Goal: Transaction & Acquisition: Purchase product/service

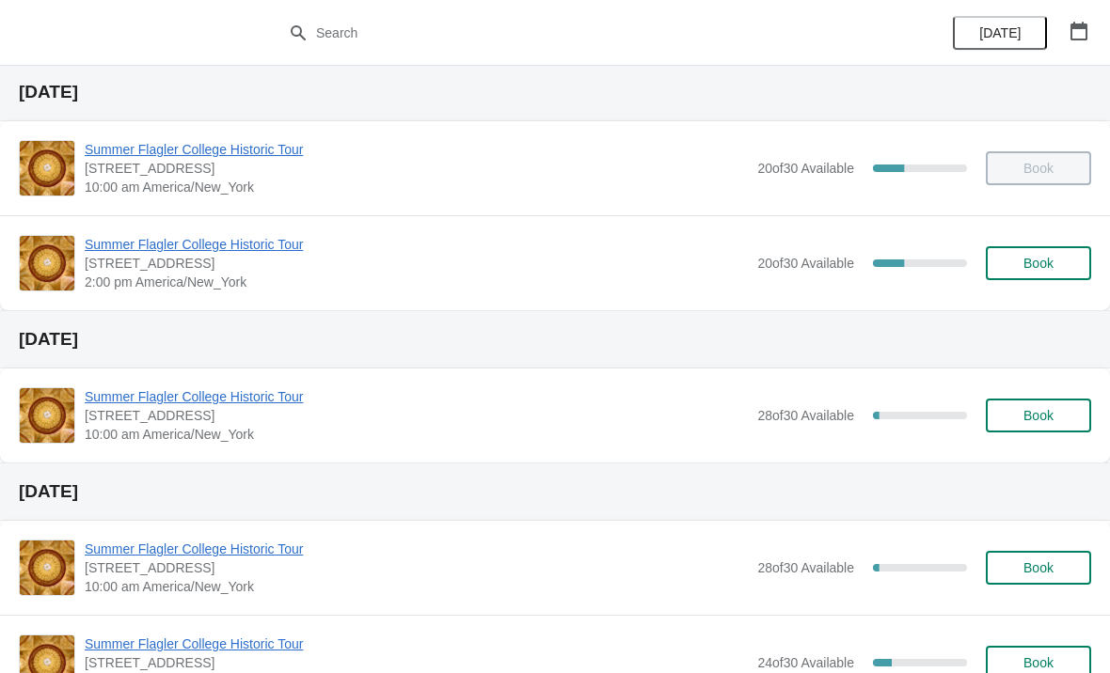
scroll to position [58, 0]
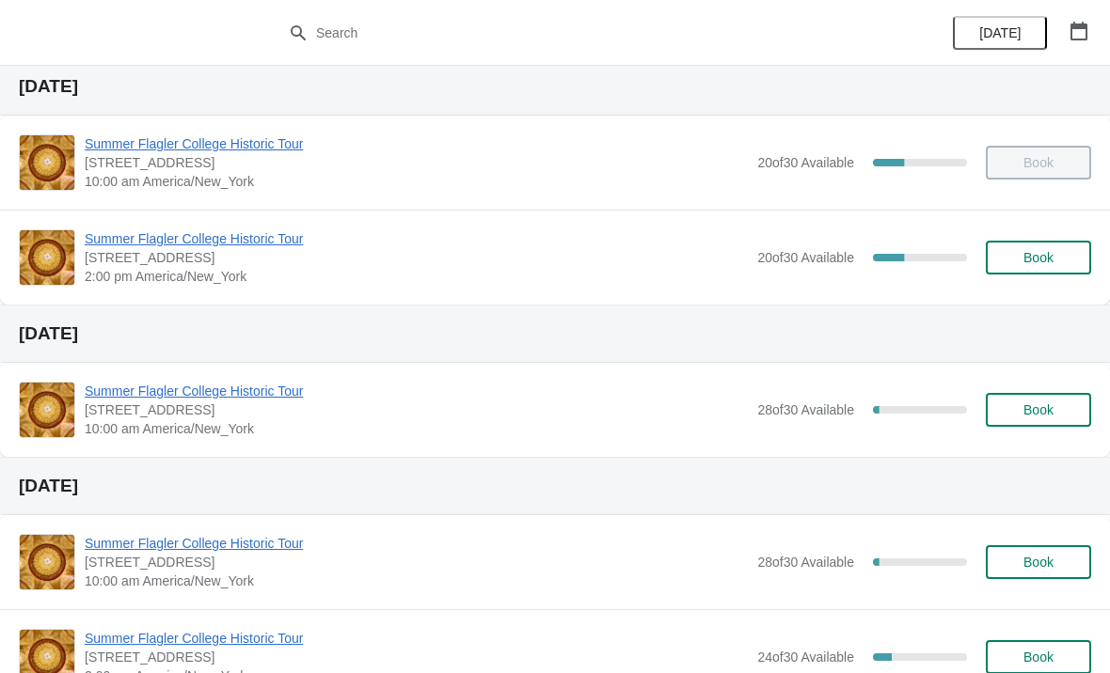
click at [1048, 425] on button "Book" at bounding box center [1037, 410] width 105 height 34
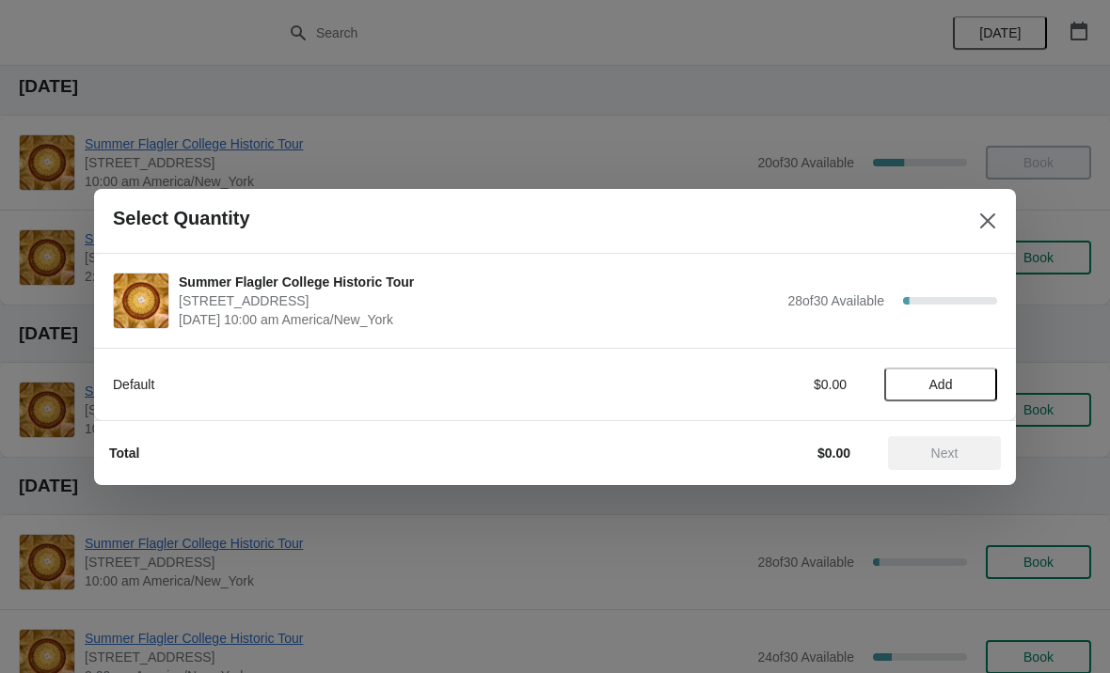
click at [949, 384] on span "Add" at bounding box center [941, 384] width 24 height 15
click at [958, 386] on div "1" at bounding box center [940, 384] width 113 height 20
click at [974, 377] on icon at bounding box center [973, 384] width 20 height 20
click at [969, 385] on icon at bounding box center [973, 384] width 20 height 20
click at [977, 383] on icon at bounding box center [973, 384] width 20 height 20
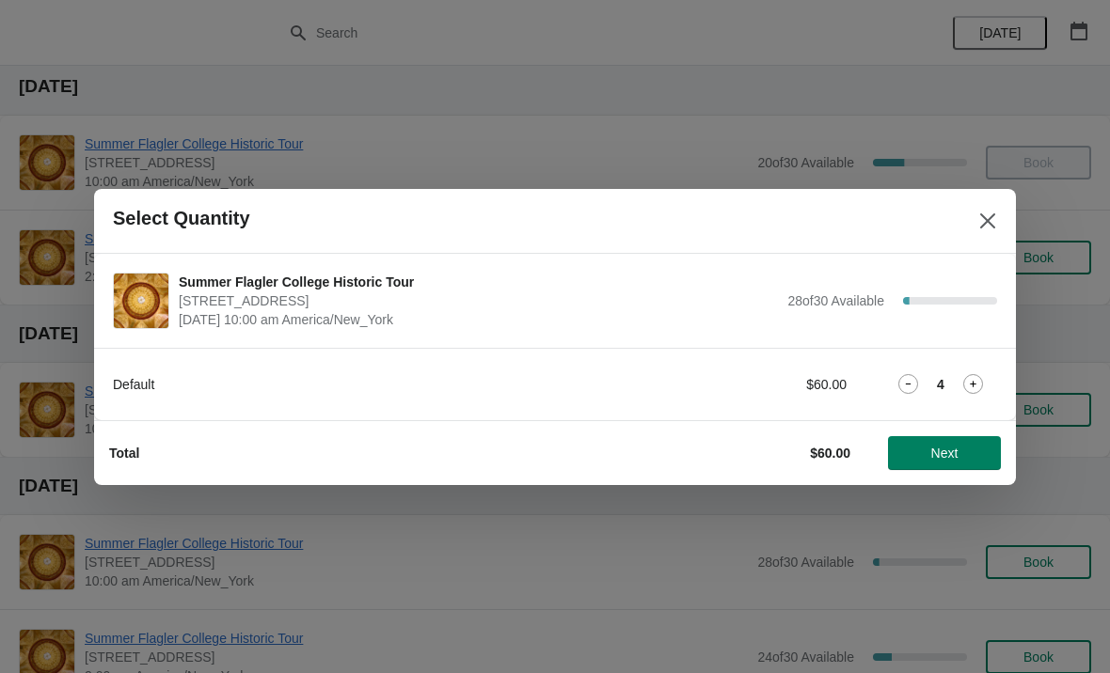
click at [966, 443] on button "Next" at bounding box center [944, 453] width 113 height 34
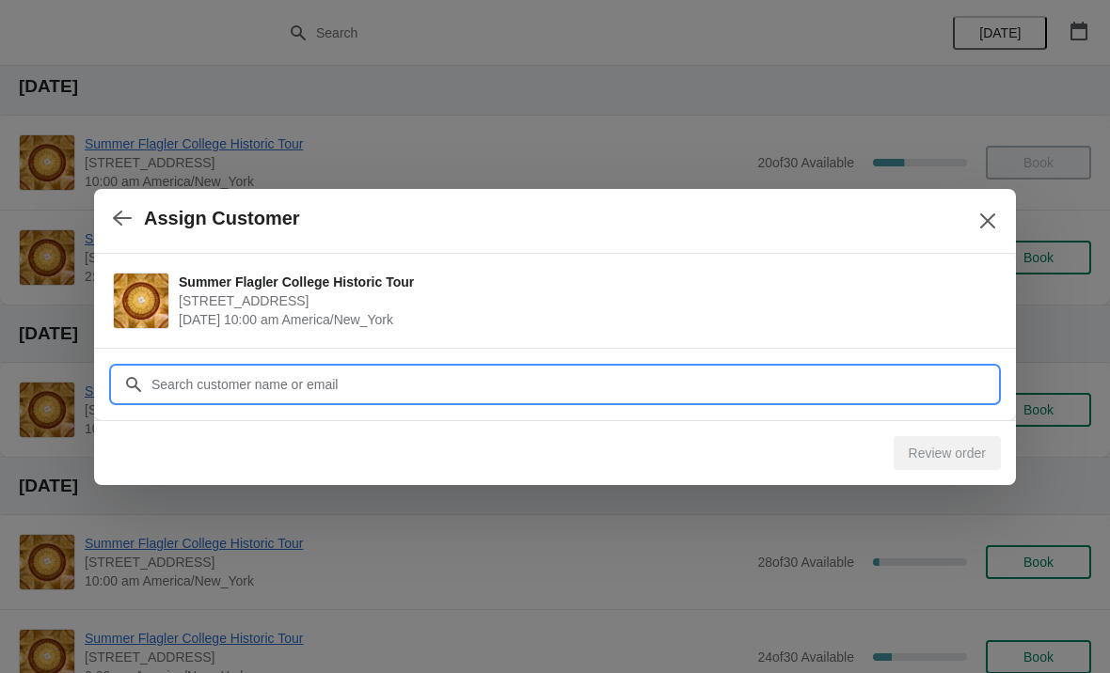
click at [541, 370] on input "Customer" at bounding box center [573, 385] width 846 height 34
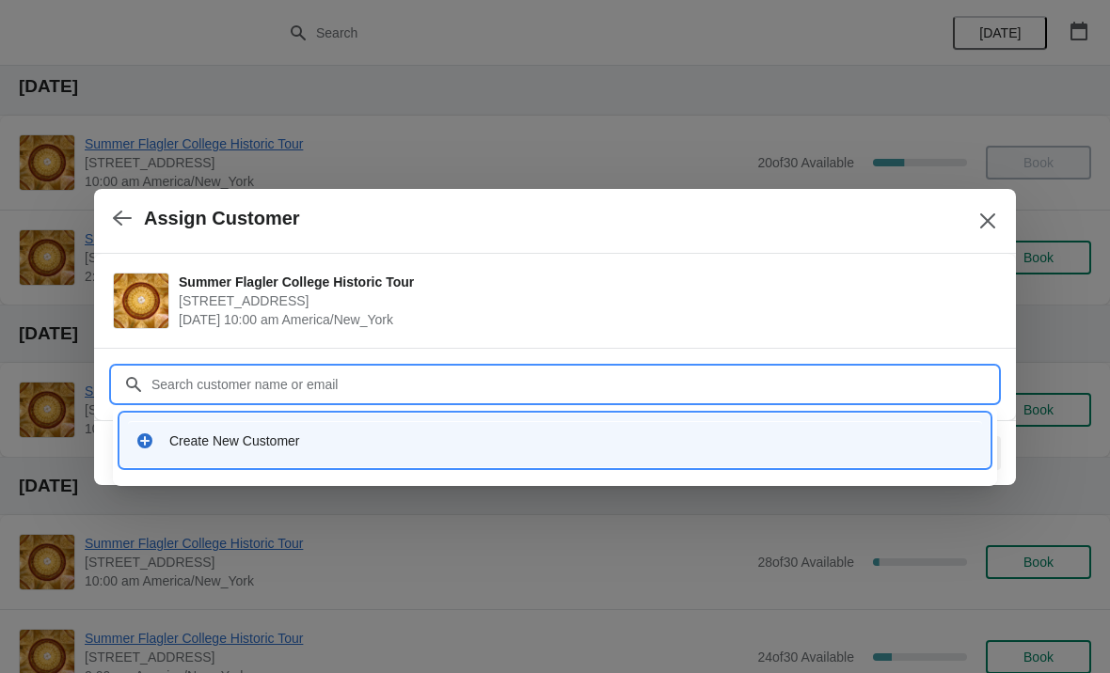
click at [358, 437] on div "Create New Customer" at bounding box center [571, 441] width 805 height 19
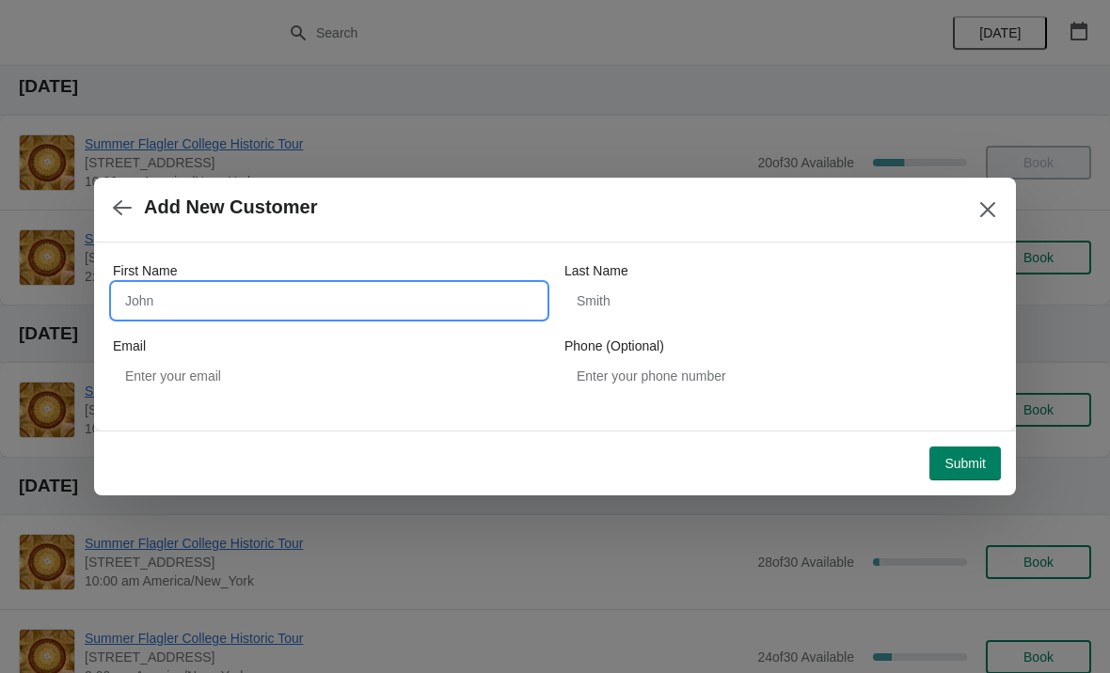
click at [470, 306] on input "First Name" at bounding box center [329, 301] width 433 height 34
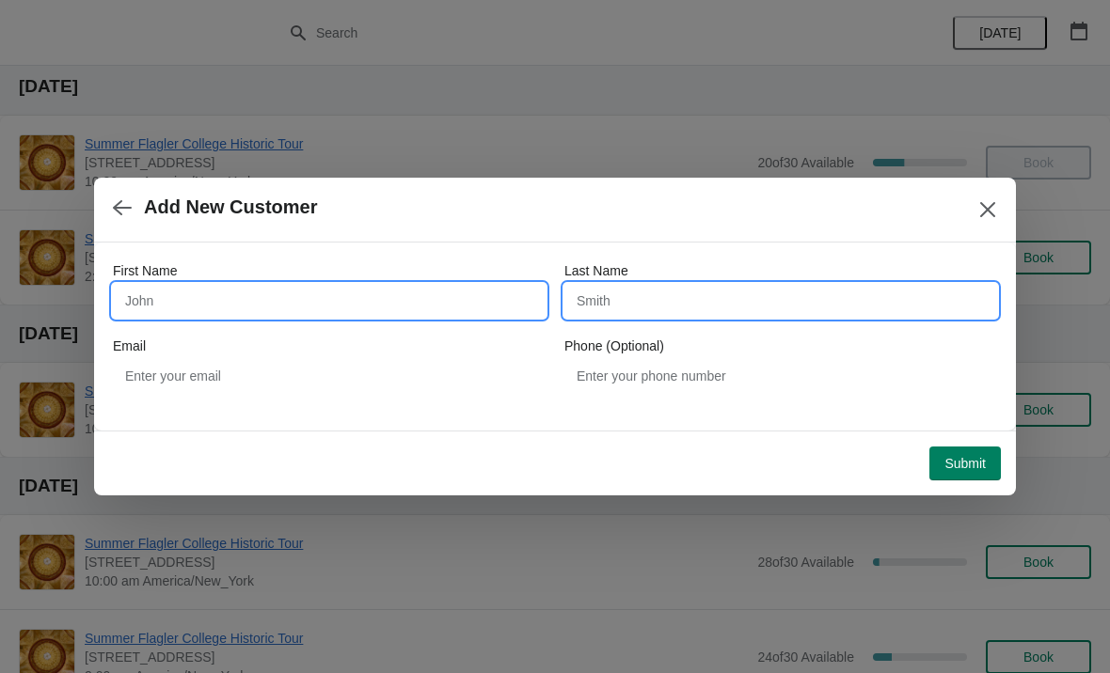
click at [715, 286] on input "Last Name" at bounding box center [780, 301] width 433 height 34
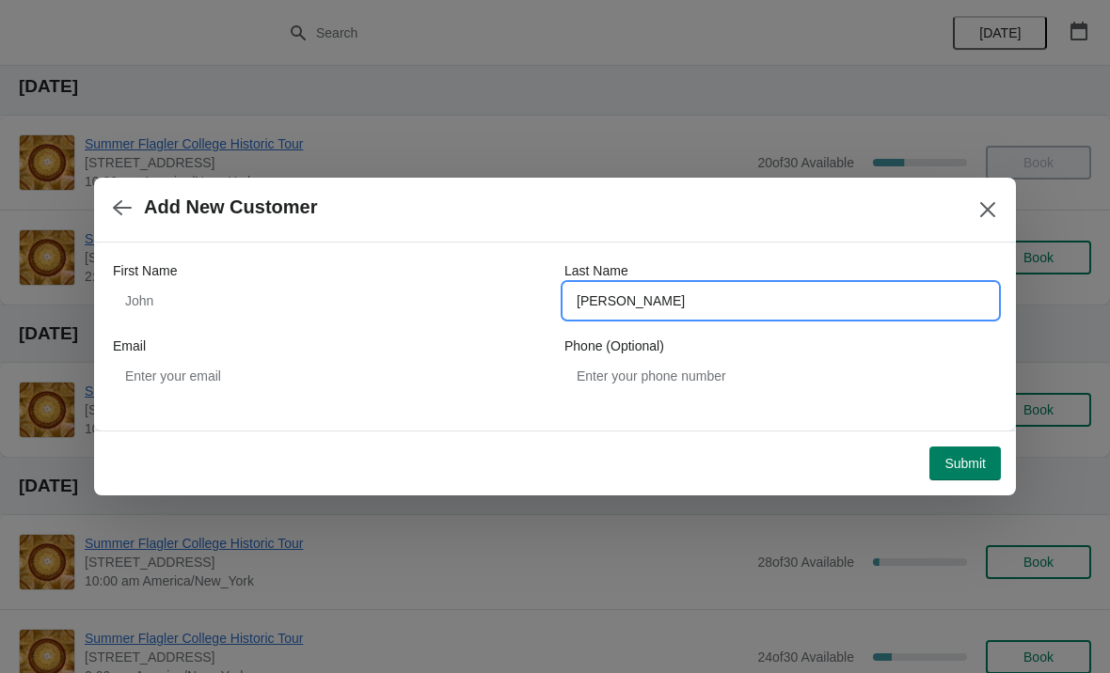
type input "[PERSON_NAME]"
click at [359, 280] on div "First Name" at bounding box center [329, 289] width 433 height 56
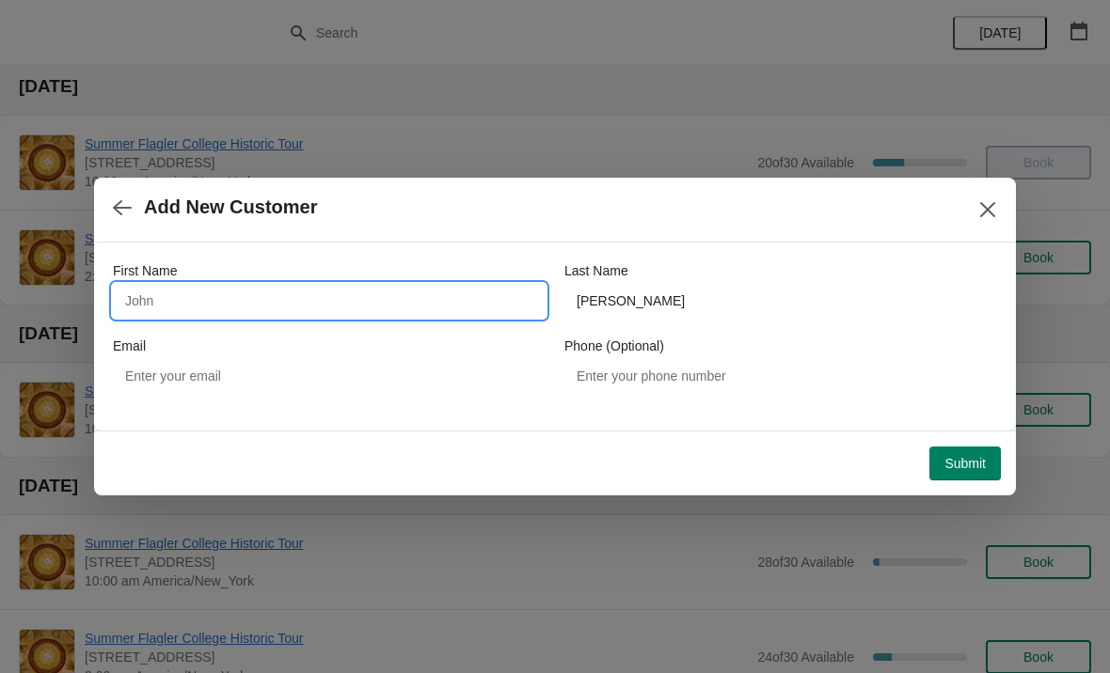
click at [366, 291] on input "First Name" at bounding box center [329, 301] width 433 height 34
type input "[PERSON_NAME]"
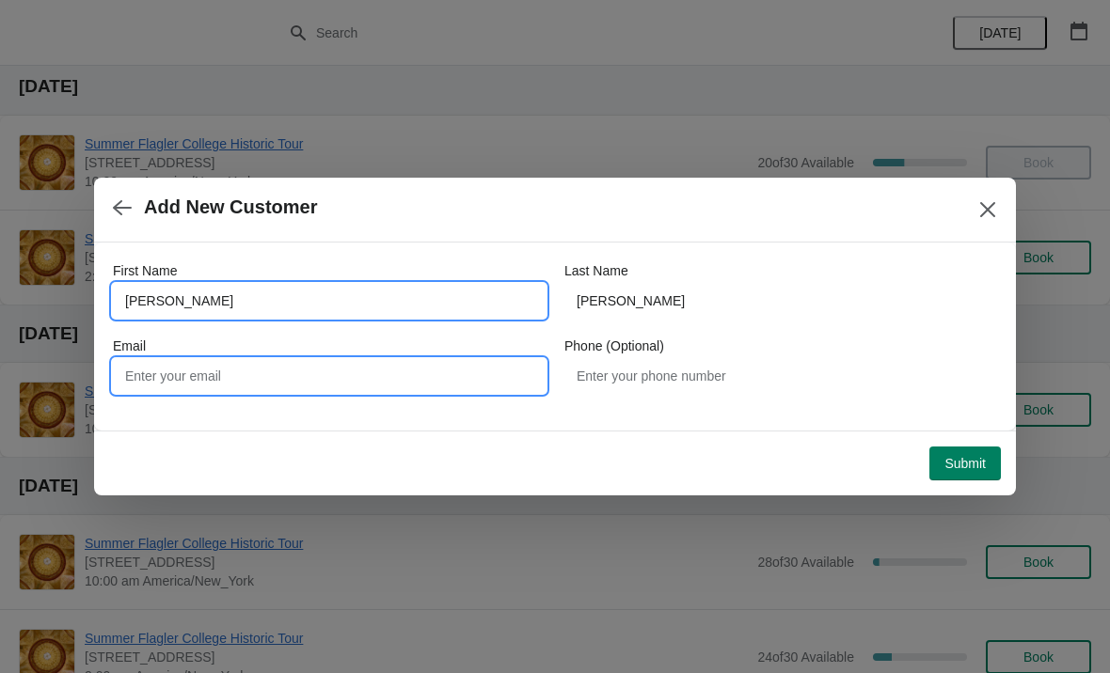
click at [382, 364] on input "Email" at bounding box center [329, 376] width 433 height 34
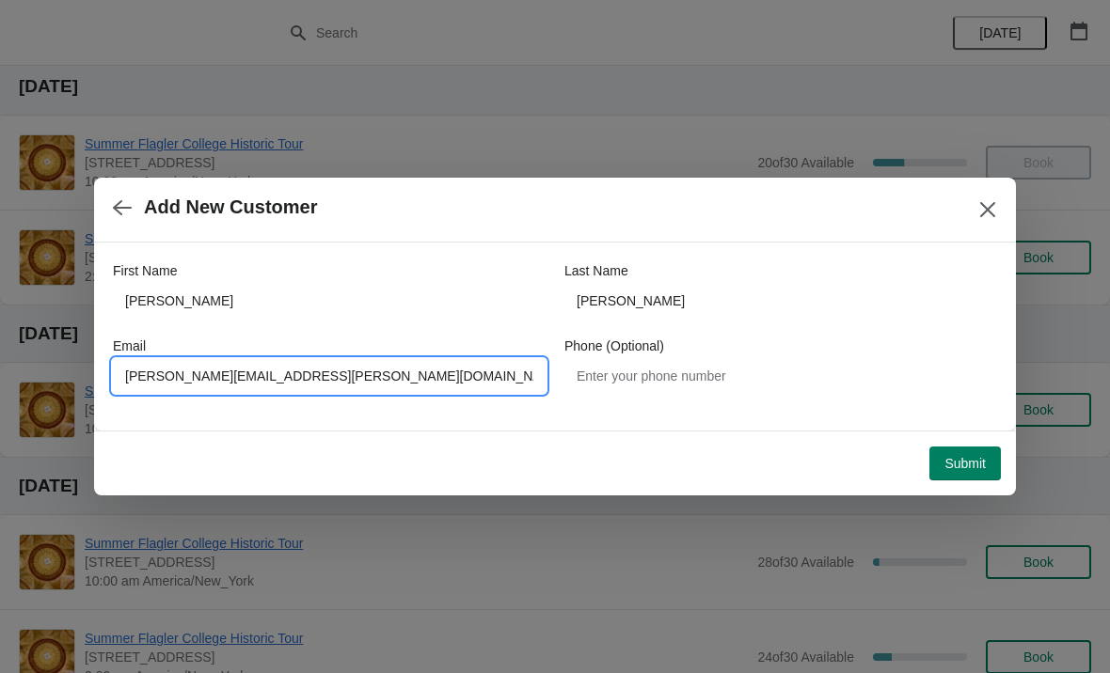
type input "[PERSON_NAME][EMAIL_ADDRESS][PERSON_NAME][DOMAIN_NAME]"
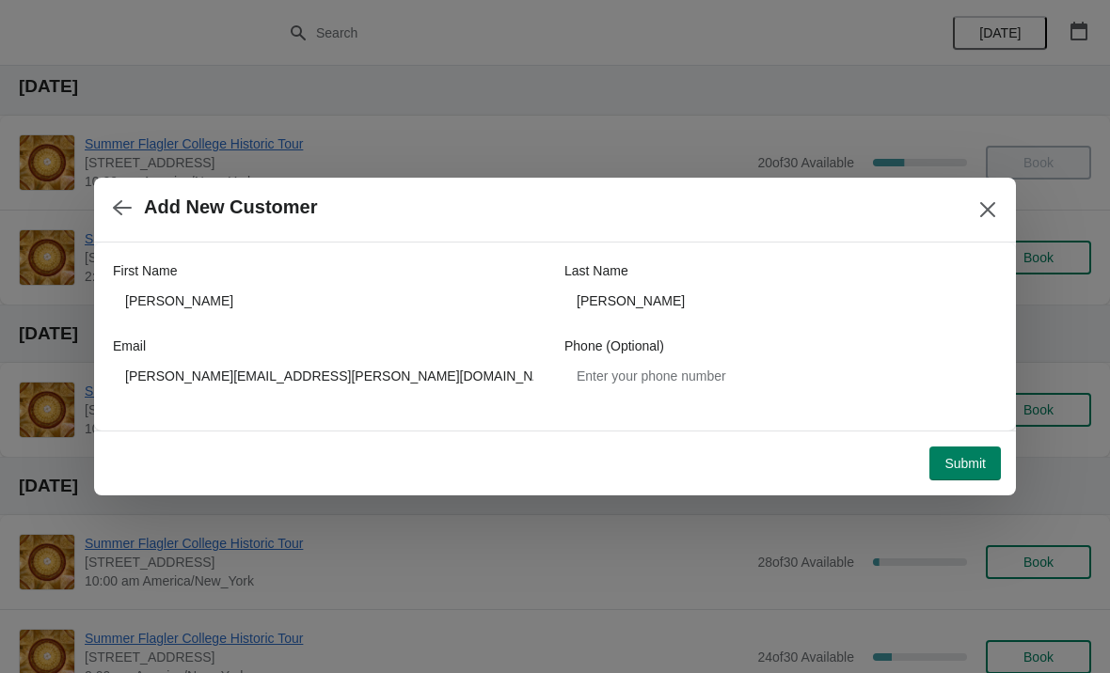
click at [967, 451] on button "Submit" at bounding box center [964, 464] width 71 height 34
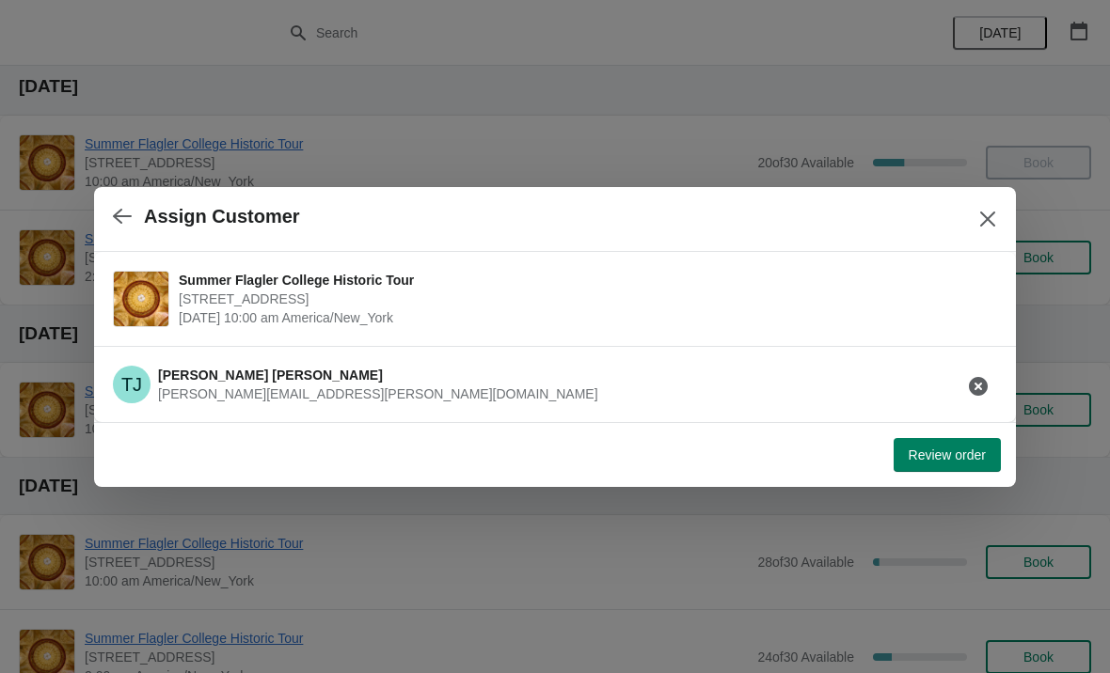
click at [960, 452] on span "Review order" at bounding box center [946, 455] width 77 height 15
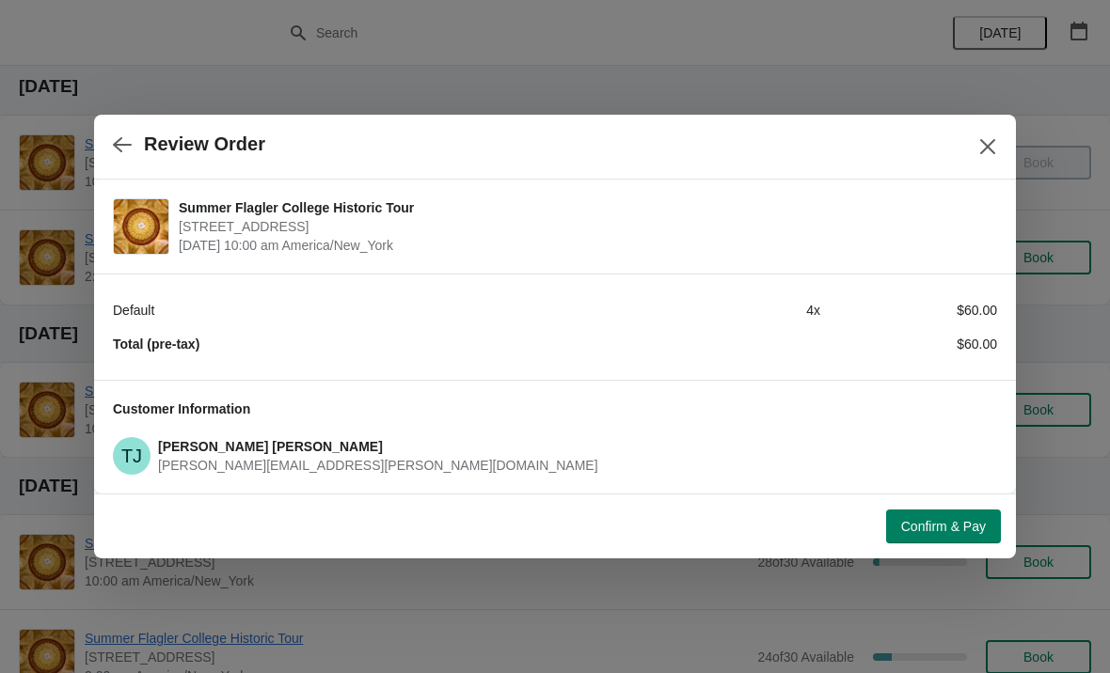
click at [963, 527] on span "Confirm & Pay" at bounding box center [943, 526] width 85 height 15
